Goal: Check status: Check status

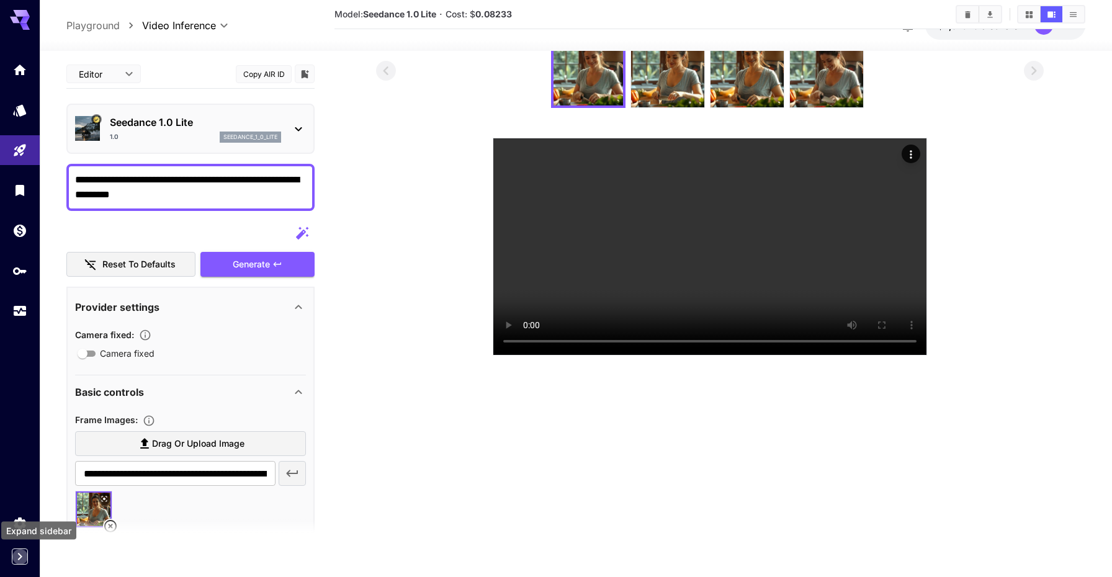
click at [24, 555] on icon "Expand sidebar" at bounding box center [19, 556] width 15 height 15
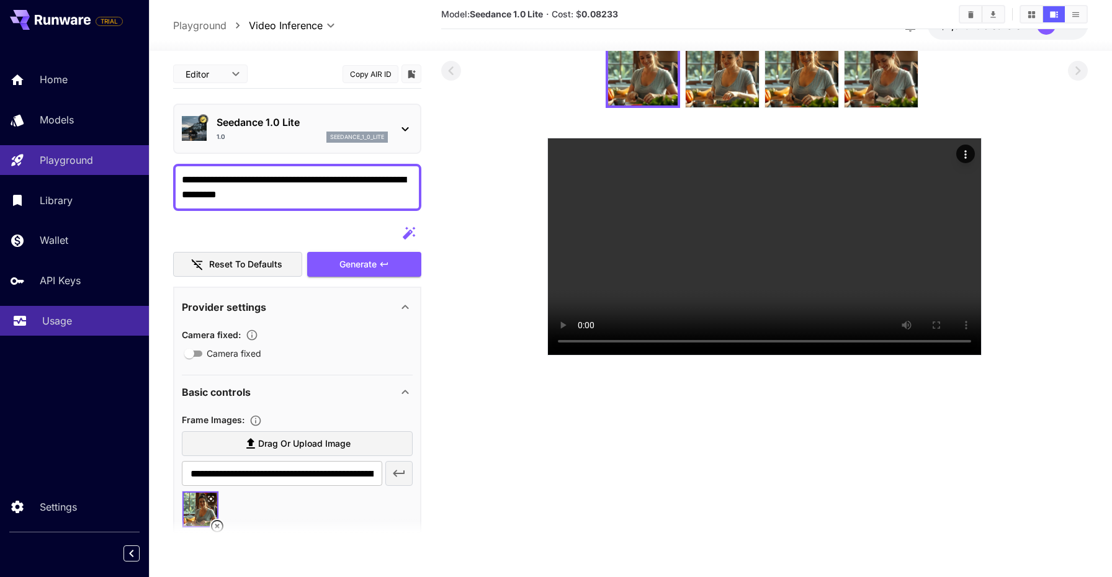
click at [56, 321] on p "Usage" at bounding box center [57, 320] width 30 height 15
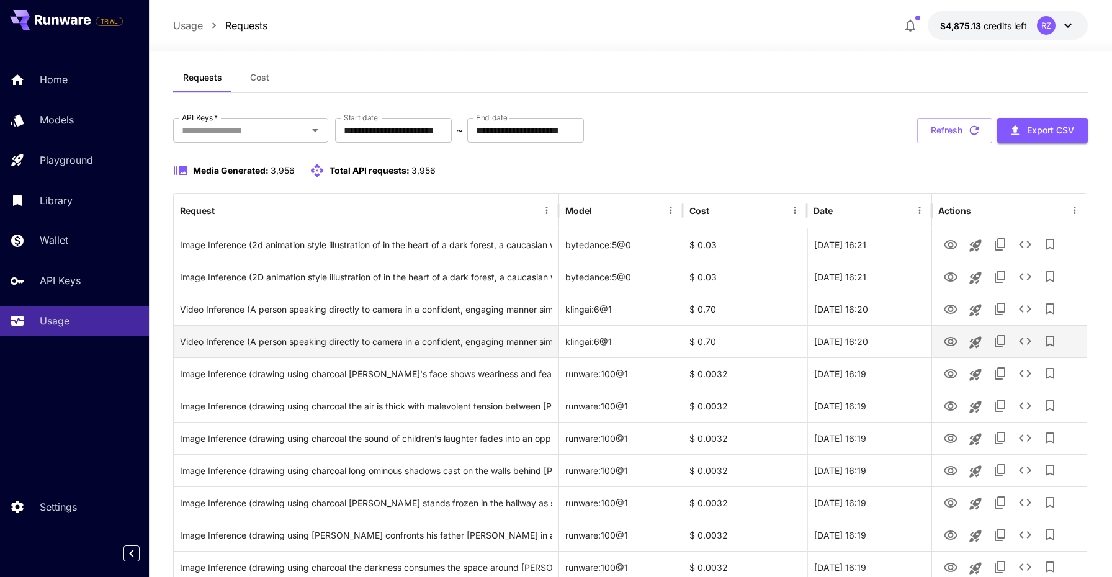
scroll to position [17, 0]
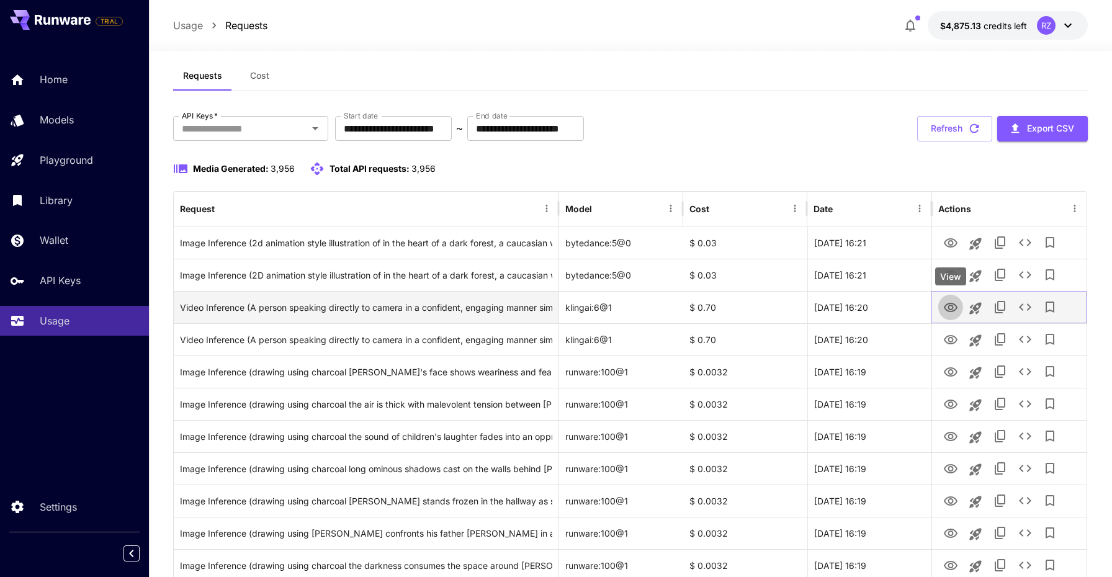
click at [952, 305] on icon "View" at bounding box center [950, 307] width 15 height 15
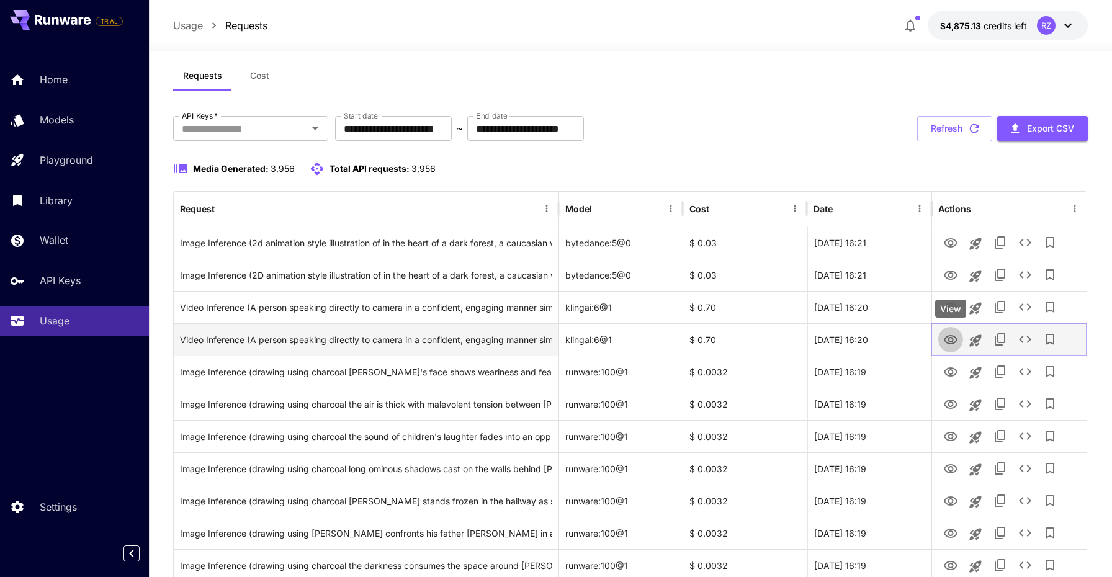
click at [947, 339] on icon "View" at bounding box center [951, 339] width 14 height 9
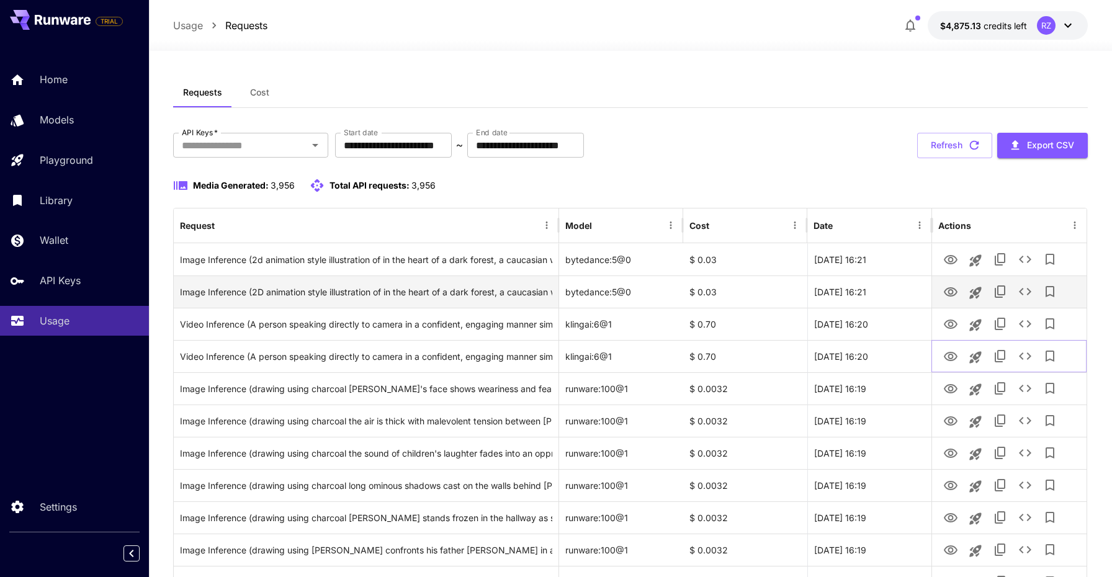
scroll to position [0, 0]
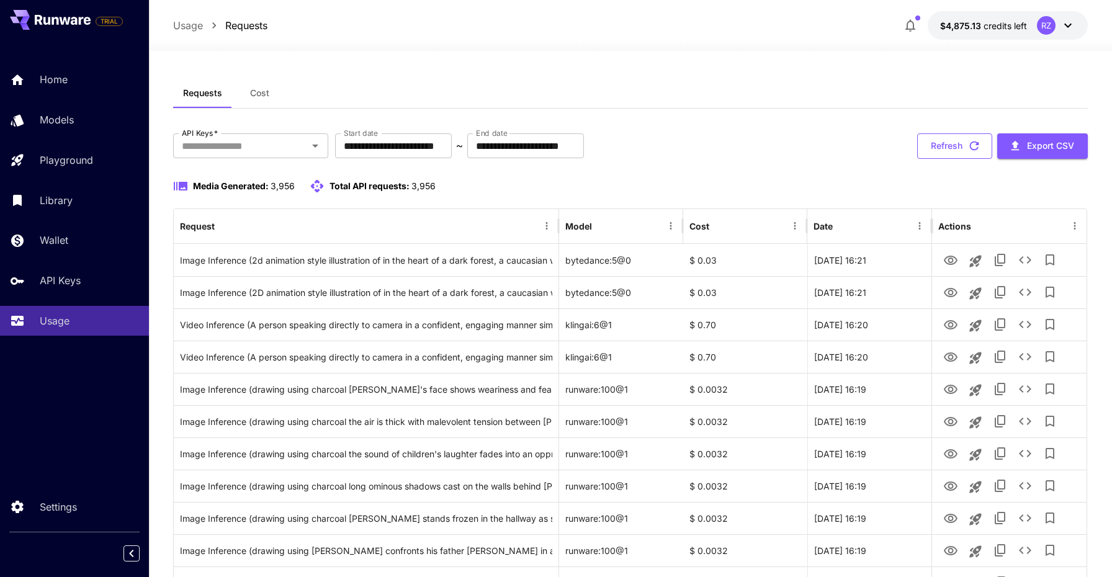
click at [978, 141] on icon "button" at bounding box center [974, 146] width 14 height 14
click at [950, 135] on button "Refresh" at bounding box center [954, 145] width 75 height 25
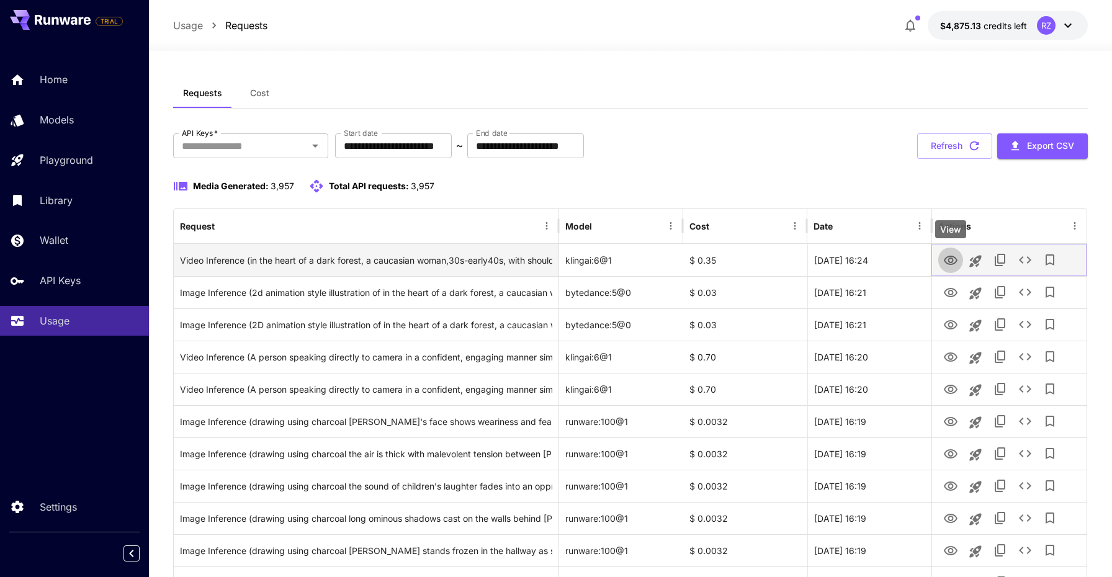
click at [947, 260] on icon "View" at bounding box center [951, 260] width 14 height 9
click at [1032, 257] on button "See details" at bounding box center [1024, 260] width 25 height 25
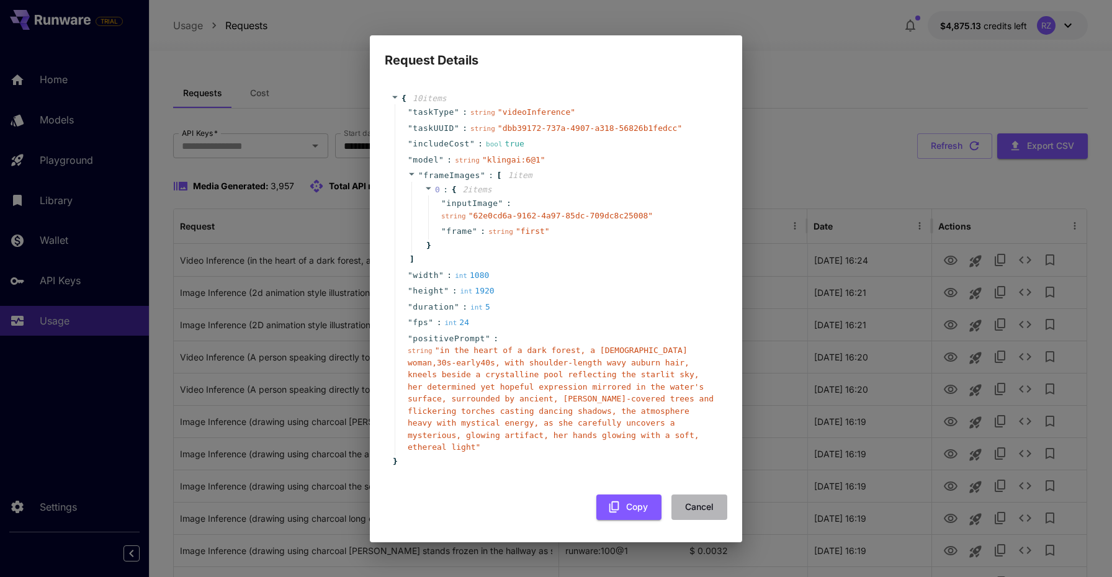
click at [712, 511] on button "Cancel" at bounding box center [699, 506] width 56 height 25
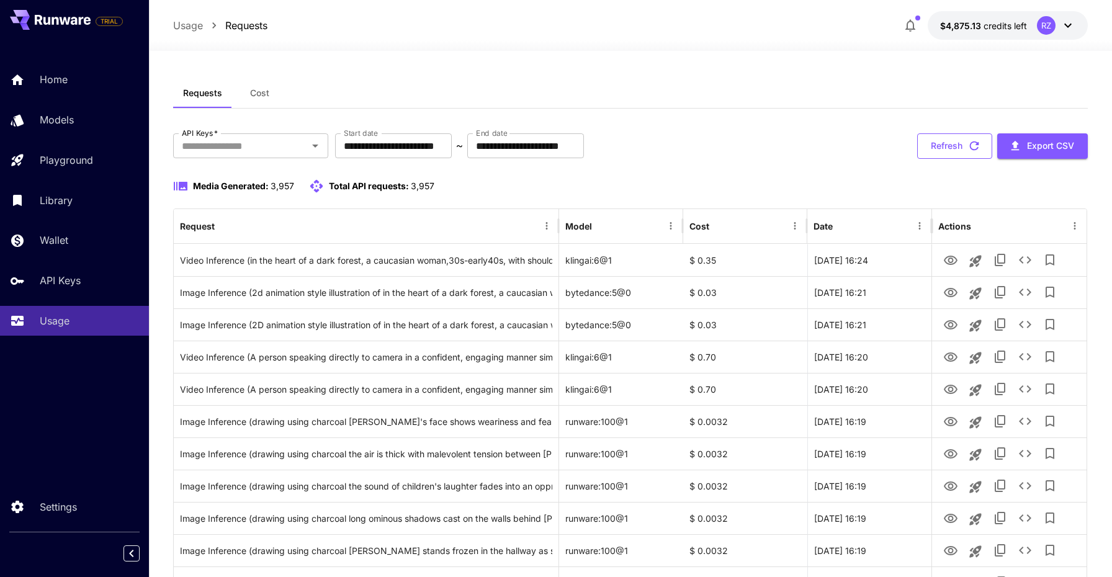
click at [942, 145] on button "Refresh" at bounding box center [954, 145] width 75 height 25
click at [960, 146] on button "Refresh" at bounding box center [954, 145] width 75 height 25
click at [940, 145] on button "Refresh" at bounding box center [954, 145] width 75 height 25
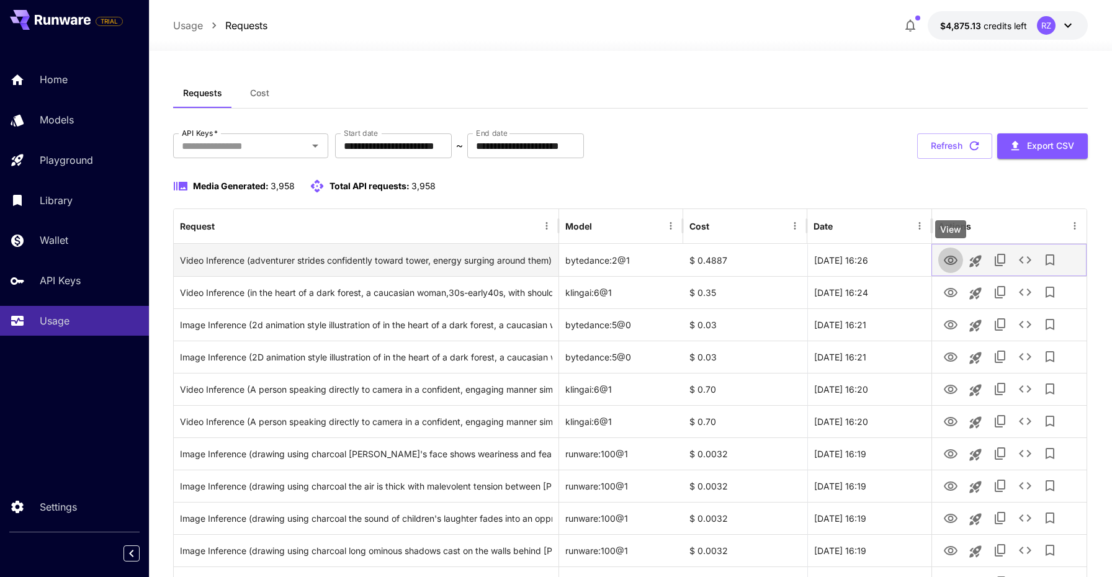
click at [951, 257] on icon "View" at bounding box center [951, 260] width 14 height 9
click at [1025, 261] on icon "See details" at bounding box center [1024, 259] width 15 height 15
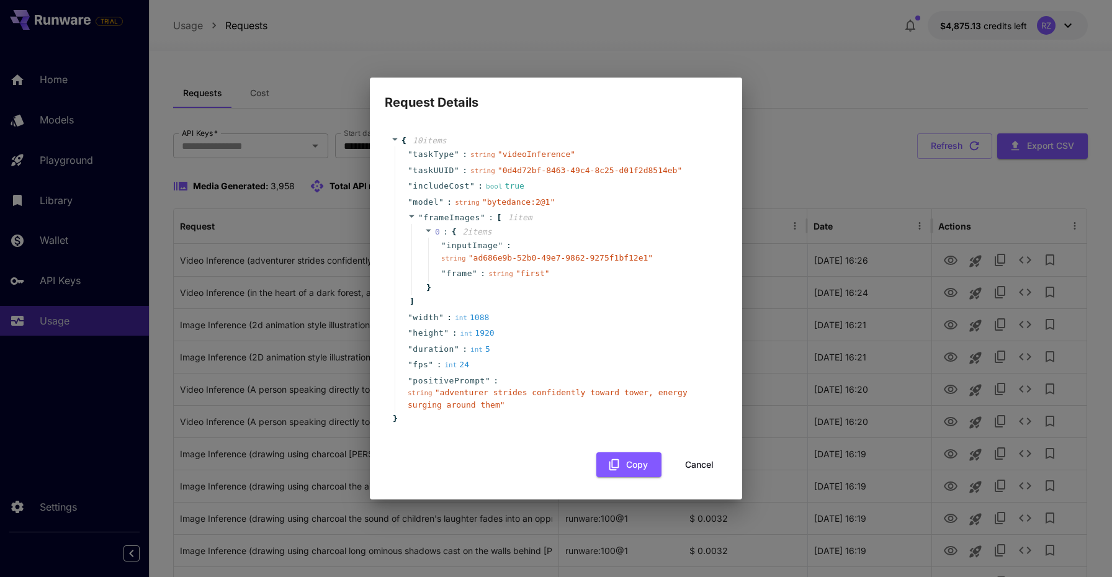
click at [698, 465] on button "Cancel" at bounding box center [699, 464] width 56 height 25
